Goal: Task Accomplishment & Management: Complete application form

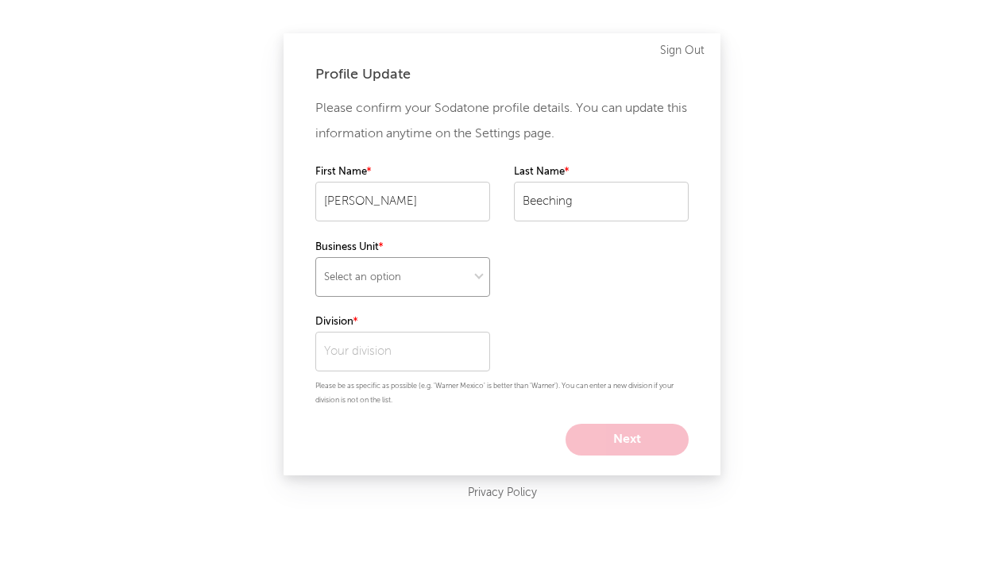
select select "other"
click at [384, 354] on input "text" at bounding box center [402, 352] width 175 height 40
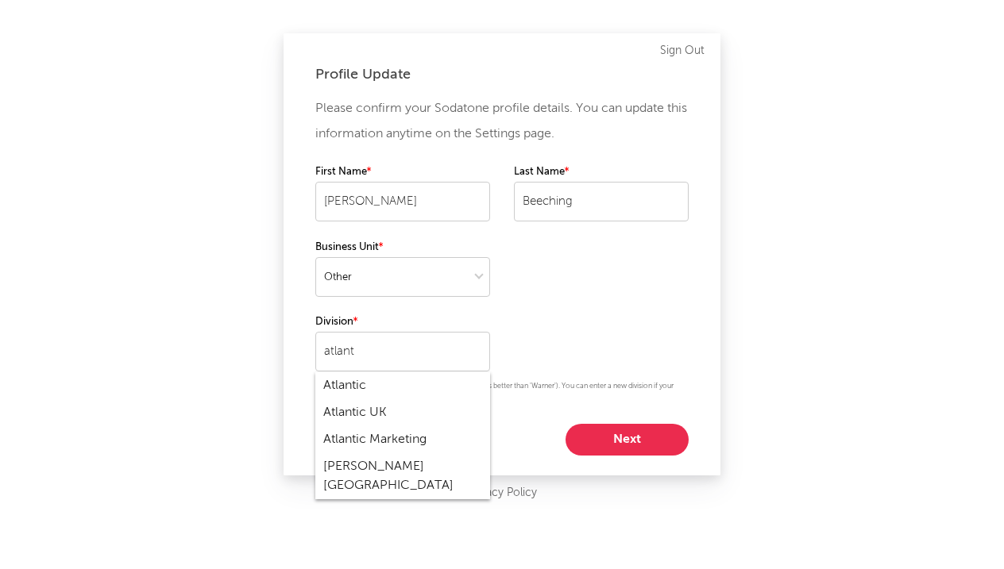
drag, startPoint x: 424, startPoint y: 481, endPoint x: 368, endPoint y: 411, distance: 90.4
click at [368, 411] on div "Atlantic UK" at bounding box center [402, 412] width 175 height 27
type input "Atlantic UK"
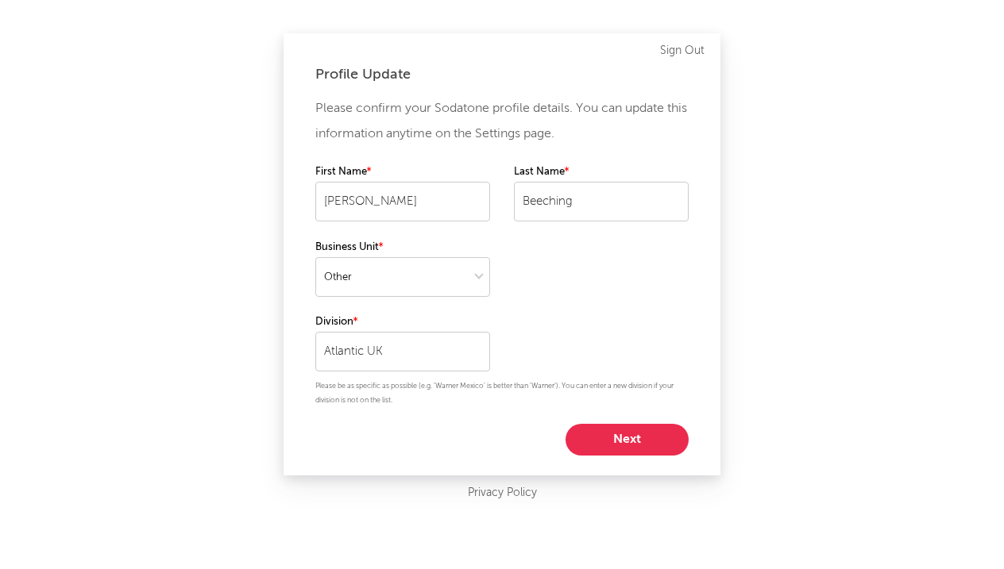
click at [623, 432] on button "Next" at bounding box center [626, 440] width 123 height 32
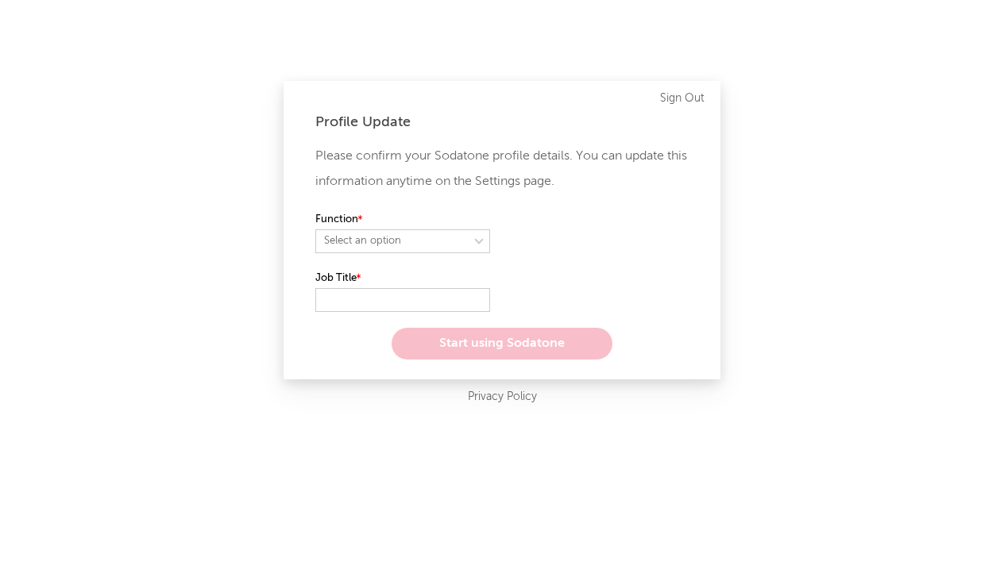
click at [368, 222] on label "Function" at bounding box center [402, 219] width 175 height 19
select select "other"
click at [376, 302] on input "text" at bounding box center [402, 300] width 175 height 24
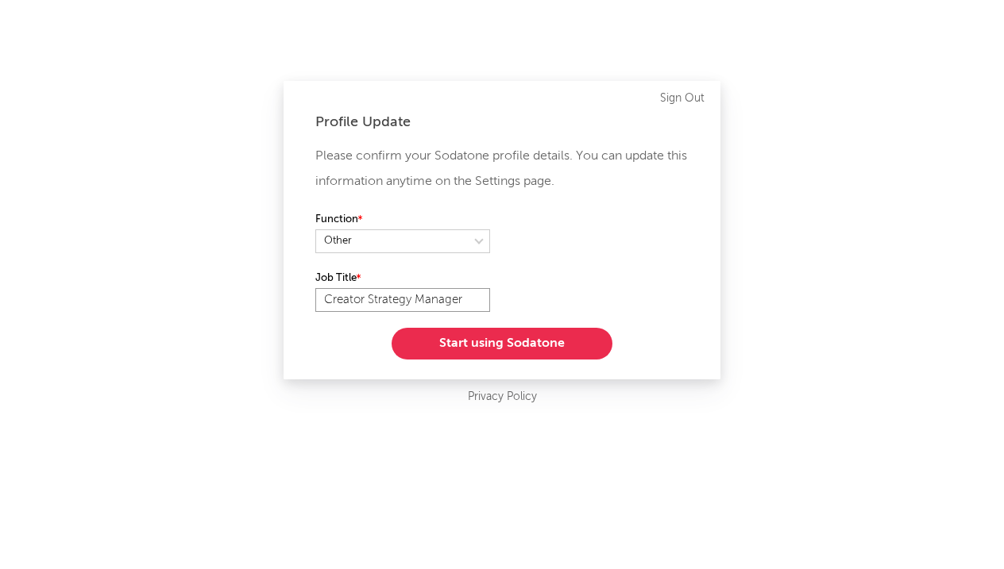
type input "Creator Strategy Manager"
click at [501, 369] on div "Profile Update Please confirm your Sodatone profile details. You can update thi…" at bounding box center [501, 230] width 437 height 299
click at [506, 343] on button "Start using Sodatone" at bounding box center [501, 344] width 221 height 32
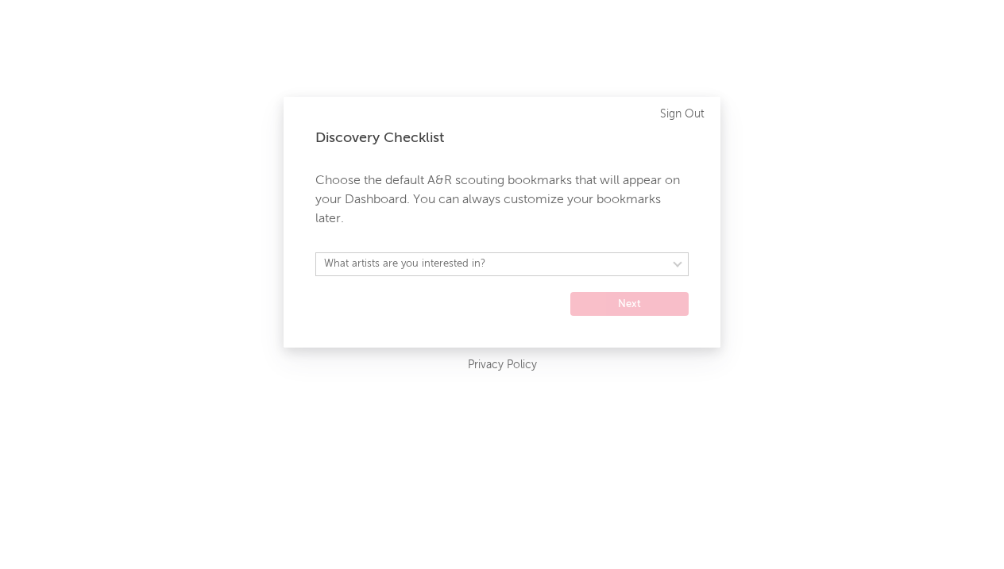
click at [506, 279] on form "What artists are you interested in? [GEOGRAPHIC_DATA] [GEOGRAPHIC_DATA] General…" at bounding box center [501, 284] width 373 height 64
select select "52"
click at [673, 300] on button "Next" at bounding box center [629, 304] width 118 height 24
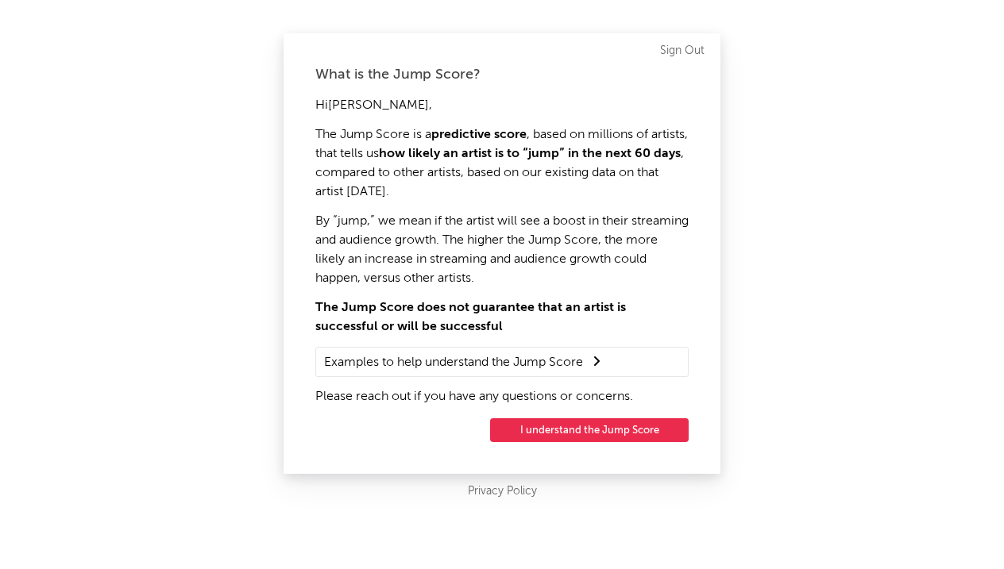
click at [541, 358] on summary "Examples to help understand the Jump Score" at bounding box center [502, 362] width 356 height 21
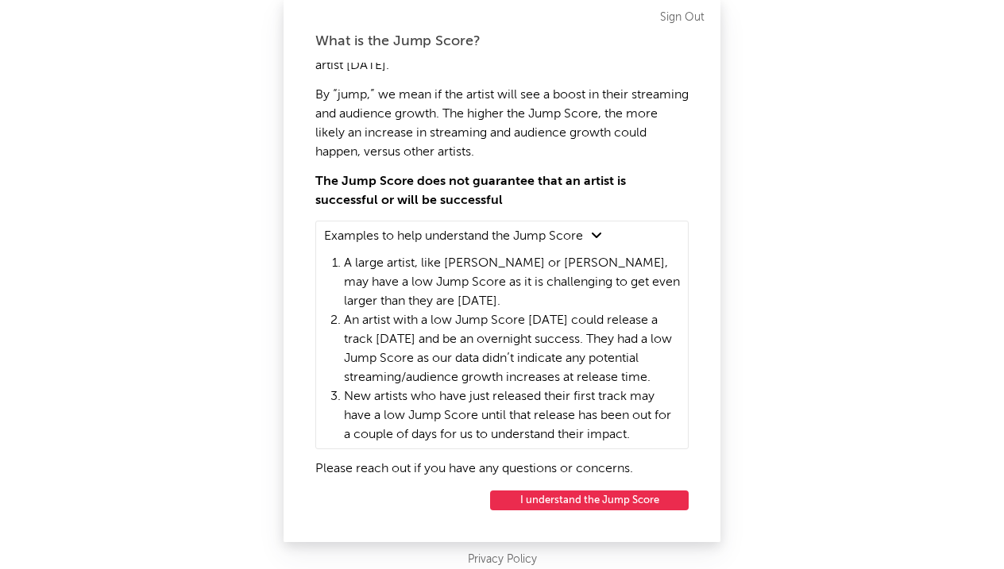
click at [553, 510] on button "I understand the Jump Score" at bounding box center [589, 501] width 199 height 20
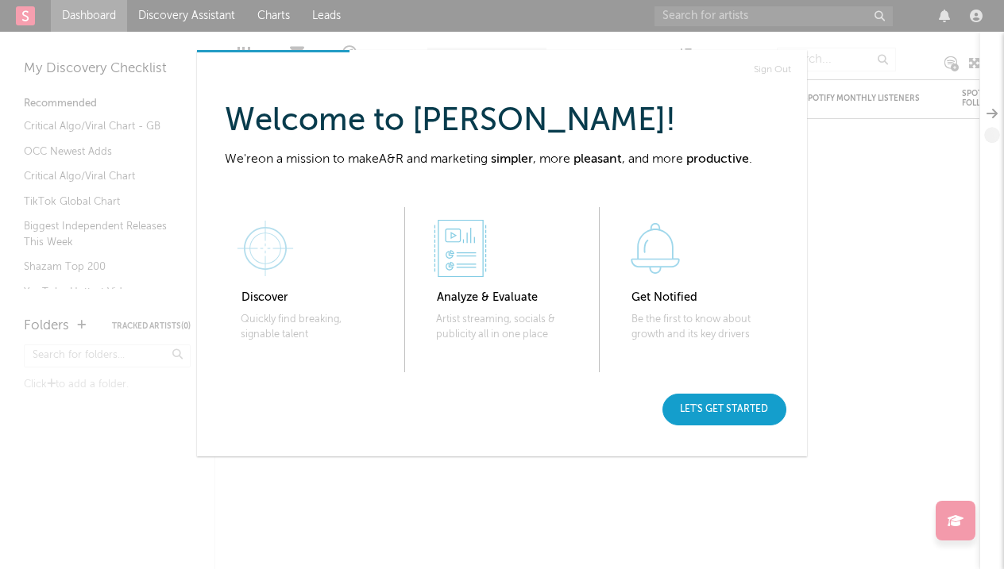
click at [739, 412] on div "Let's get started" at bounding box center [724, 410] width 124 height 32
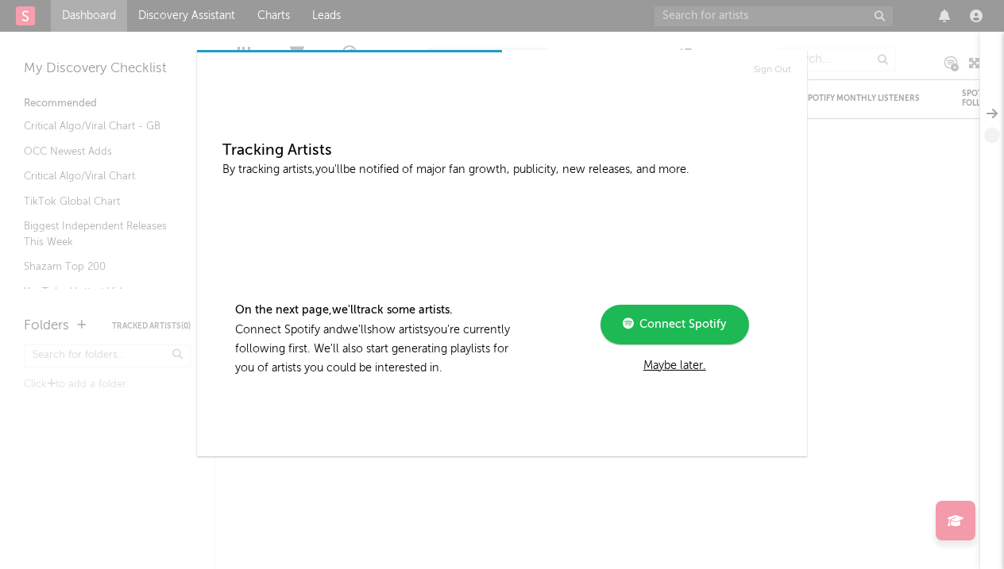
click at [677, 368] on div "Maybe later." at bounding box center [675, 366] width 214 height 19
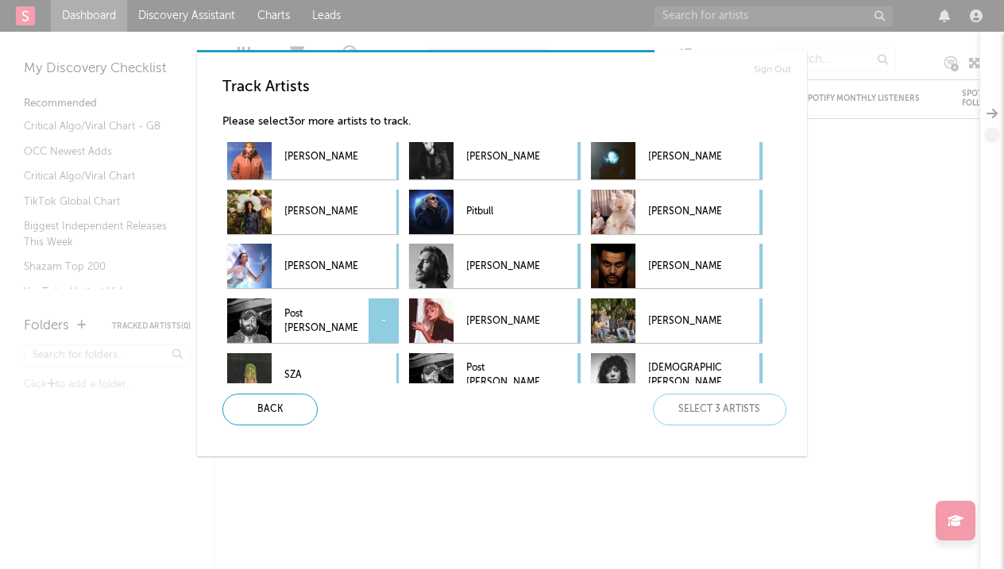
scroll to position [145, 0]
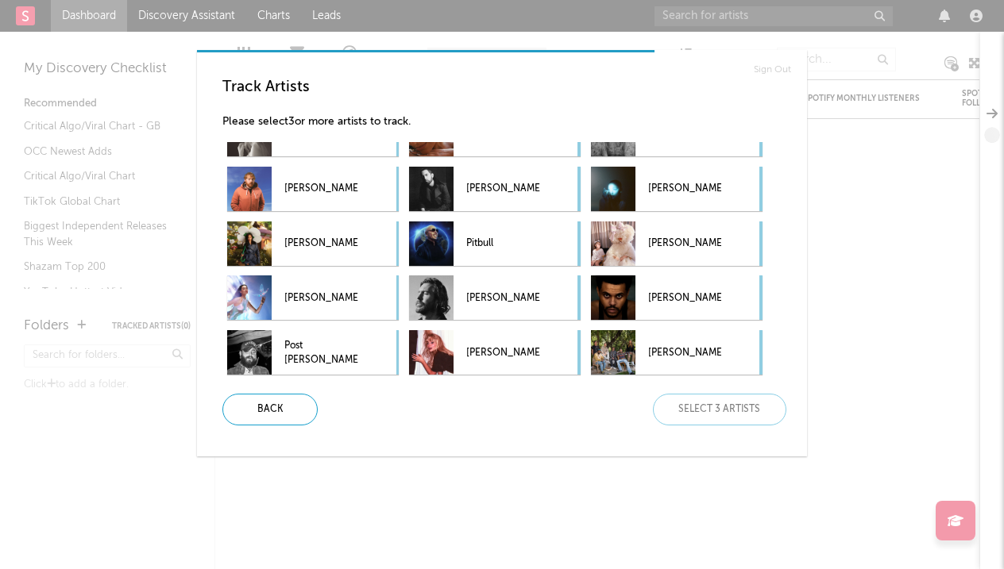
click at [715, 421] on div "Back Select 3 artists" at bounding box center [498, 410] width 576 height 32
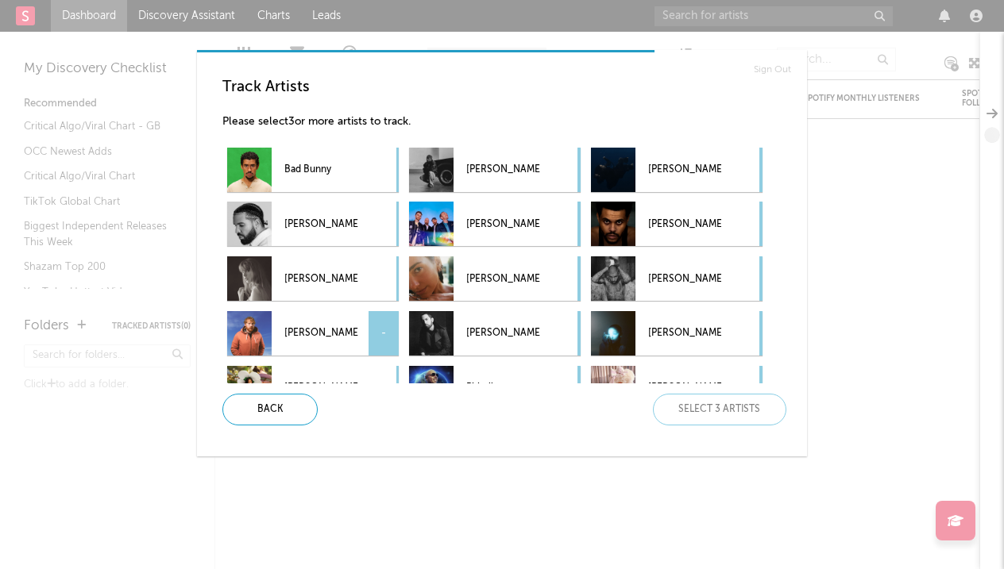
scroll to position [0, 0]
click at [666, 226] on p "[PERSON_NAME]" at bounding box center [684, 224] width 73 height 36
click at [668, 264] on p "[PERSON_NAME]" at bounding box center [684, 279] width 73 height 36
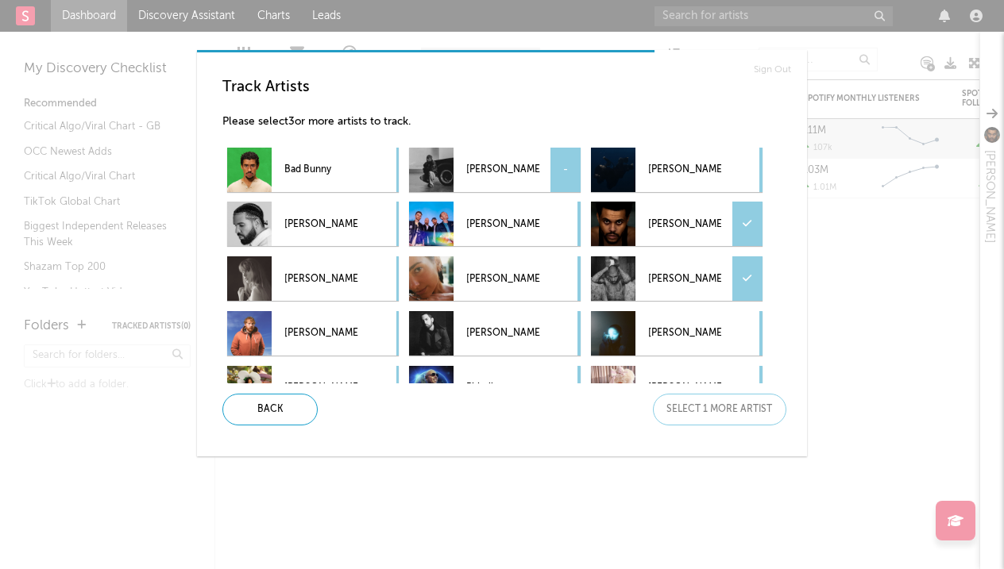
click at [511, 162] on p "[PERSON_NAME]" at bounding box center [502, 170] width 73 height 36
click at [715, 418] on div "Next" at bounding box center [719, 410] width 133 height 32
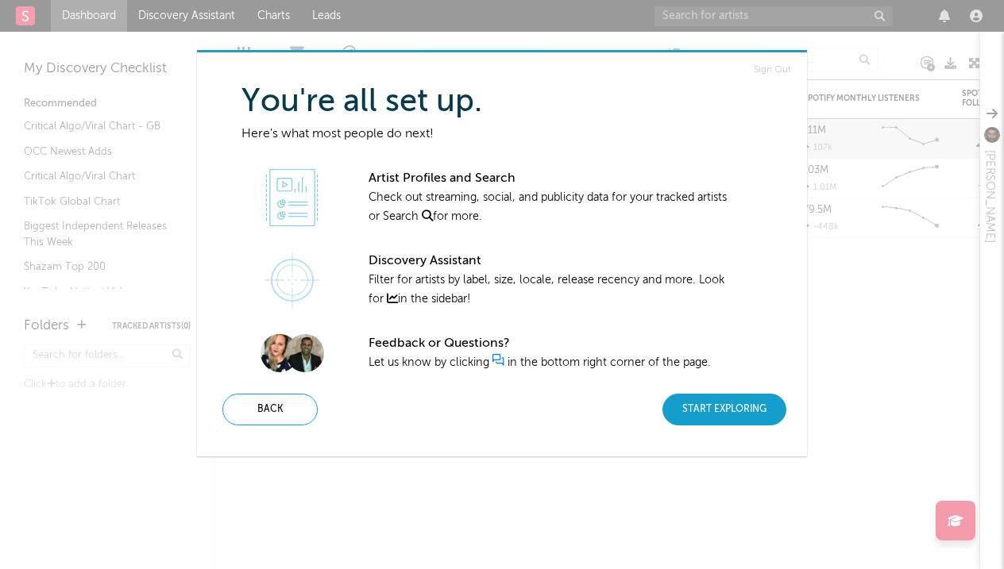
click at [720, 416] on div "Start Exploring" at bounding box center [724, 410] width 124 height 32
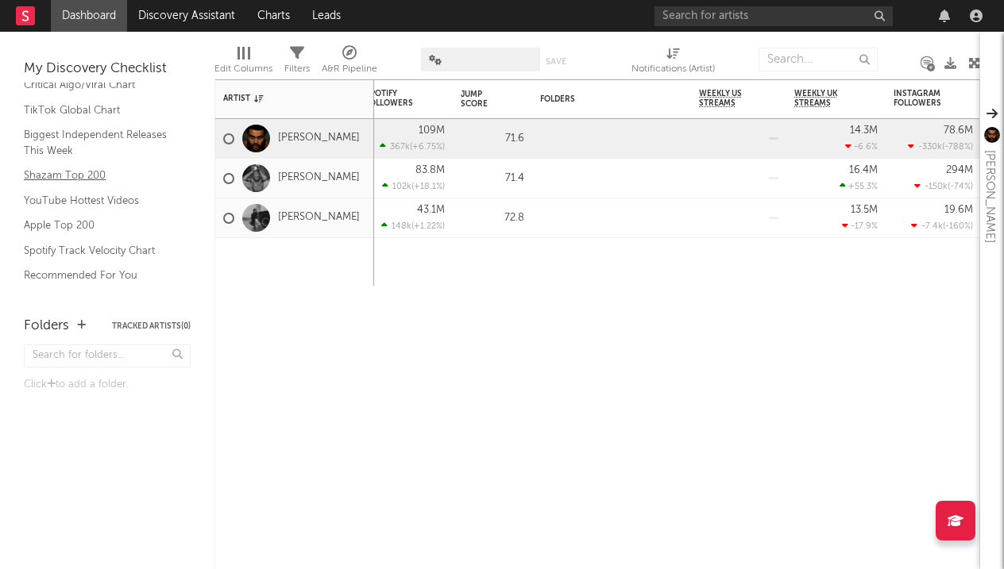
scroll to position [90, 0]
click at [92, 175] on link "Shazam Top 200" at bounding box center [99, 176] width 151 height 17
click at [91, 220] on link "Apple Top 200" at bounding box center [99, 226] width 151 height 17
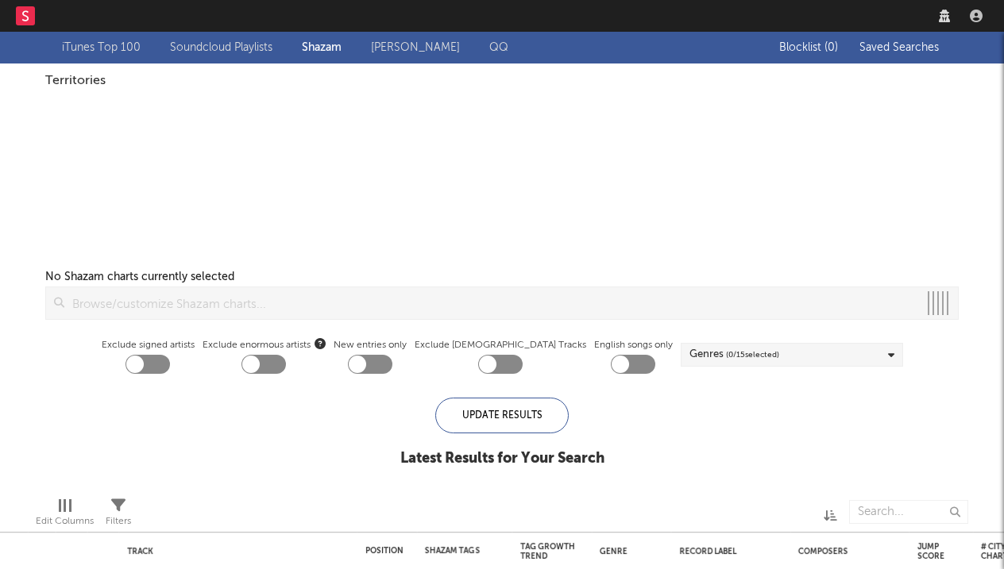
checkbox input "true"
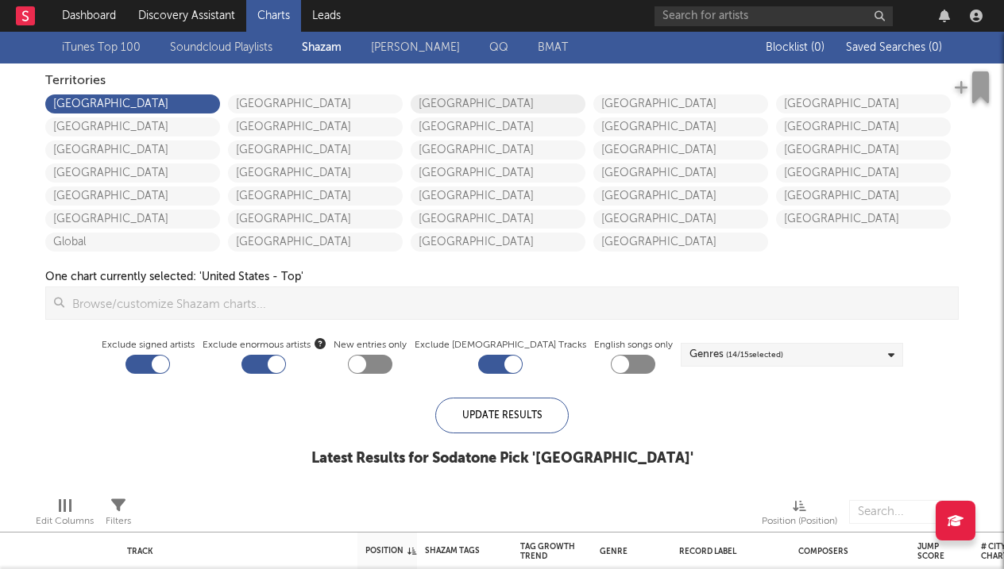
click at [464, 98] on link "[GEOGRAPHIC_DATA]" at bounding box center [498, 103] width 175 height 19
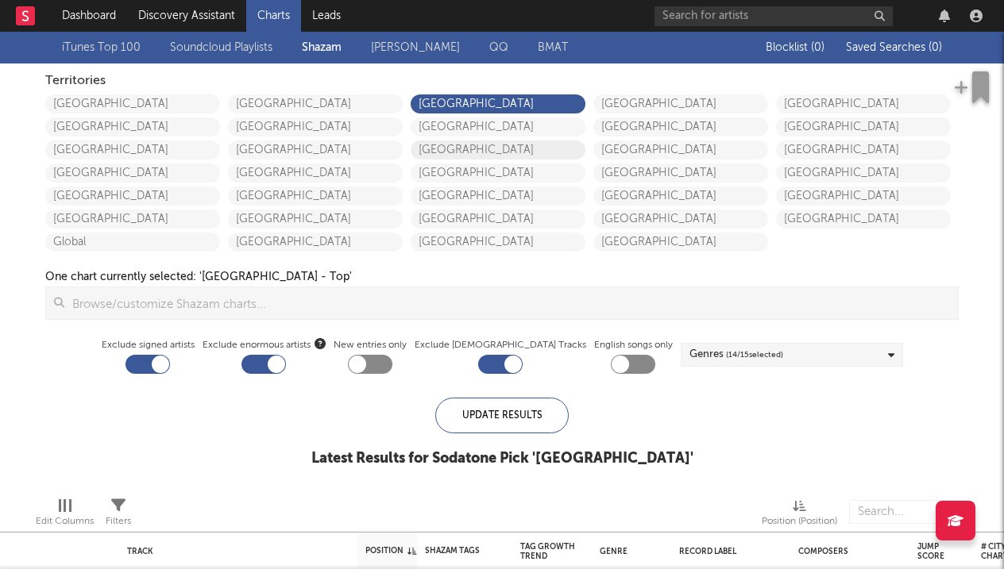
click at [500, 155] on link "[GEOGRAPHIC_DATA]" at bounding box center [498, 150] width 175 height 19
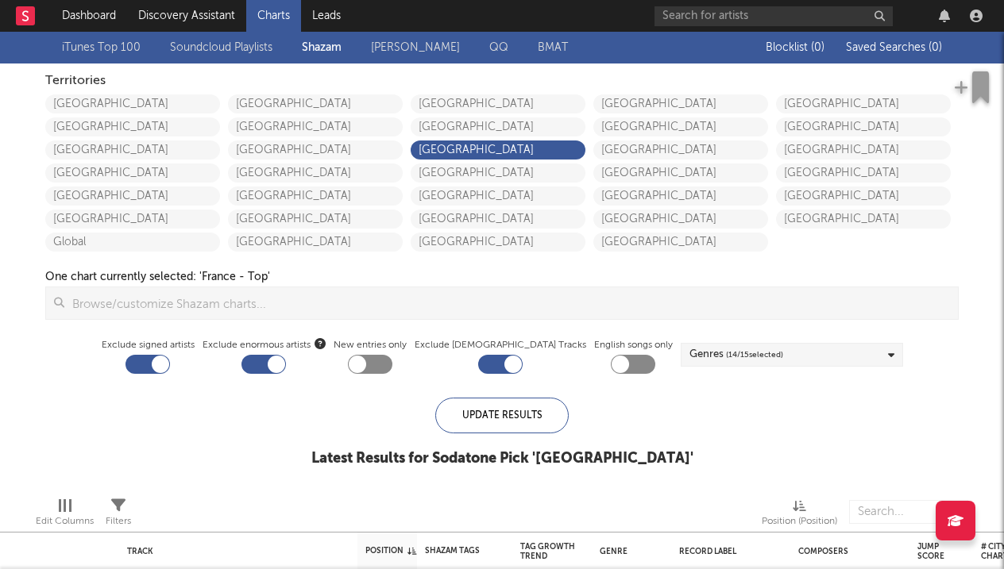
click at [22, 16] on rect at bounding box center [25, 15] width 19 height 19
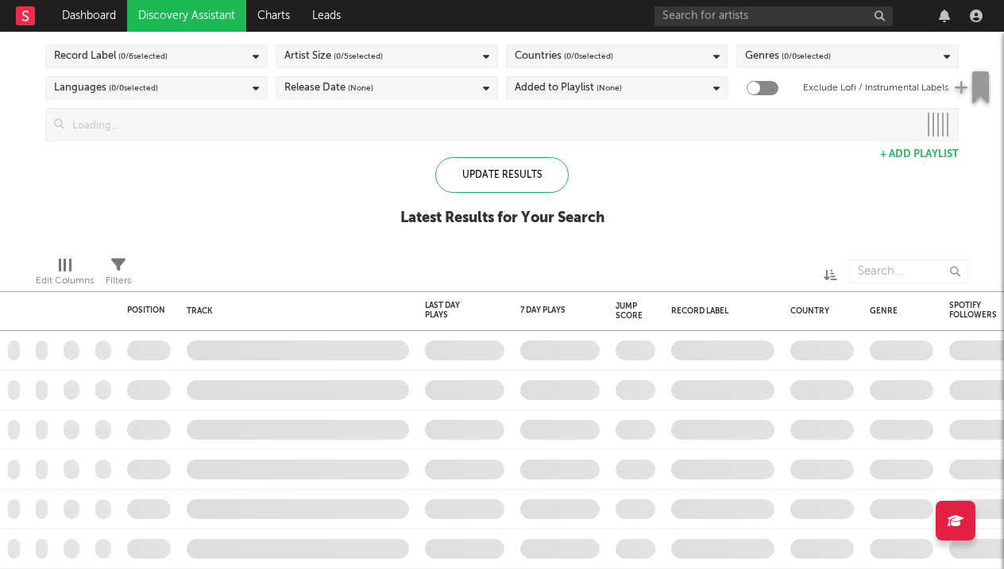
checkbox input "true"
